Goal: Information Seeking & Learning: Learn about a topic

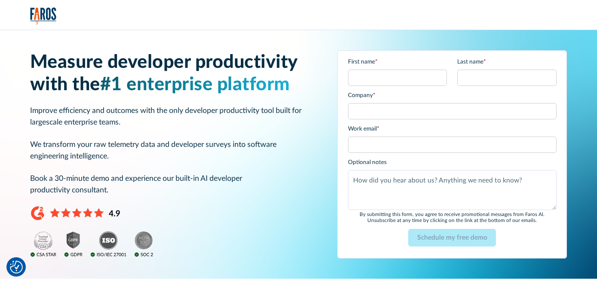
click at [49, 14] on img "home" at bounding box center [43, 15] width 27 height 17
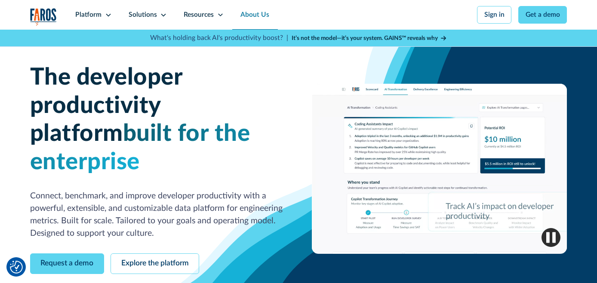
click at [253, 12] on link "About Us" at bounding box center [255, 15] width 46 height 30
